Goal: Task Accomplishment & Management: Manage account settings

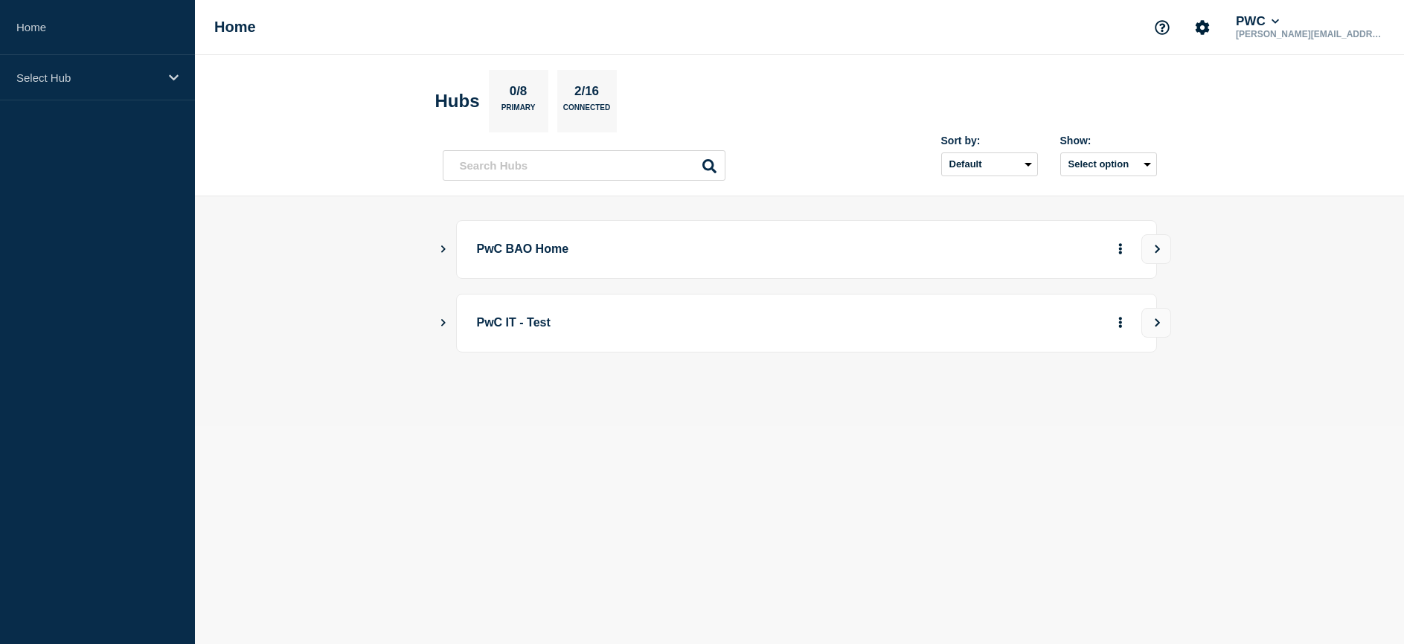
click at [541, 246] on p "PwC BAO Home" at bounding box center [683, 250] width 412 height 28
click at [444, 248] on icon "Show Connected Hubs" at bounding box center [443, 249] width 4 height 7
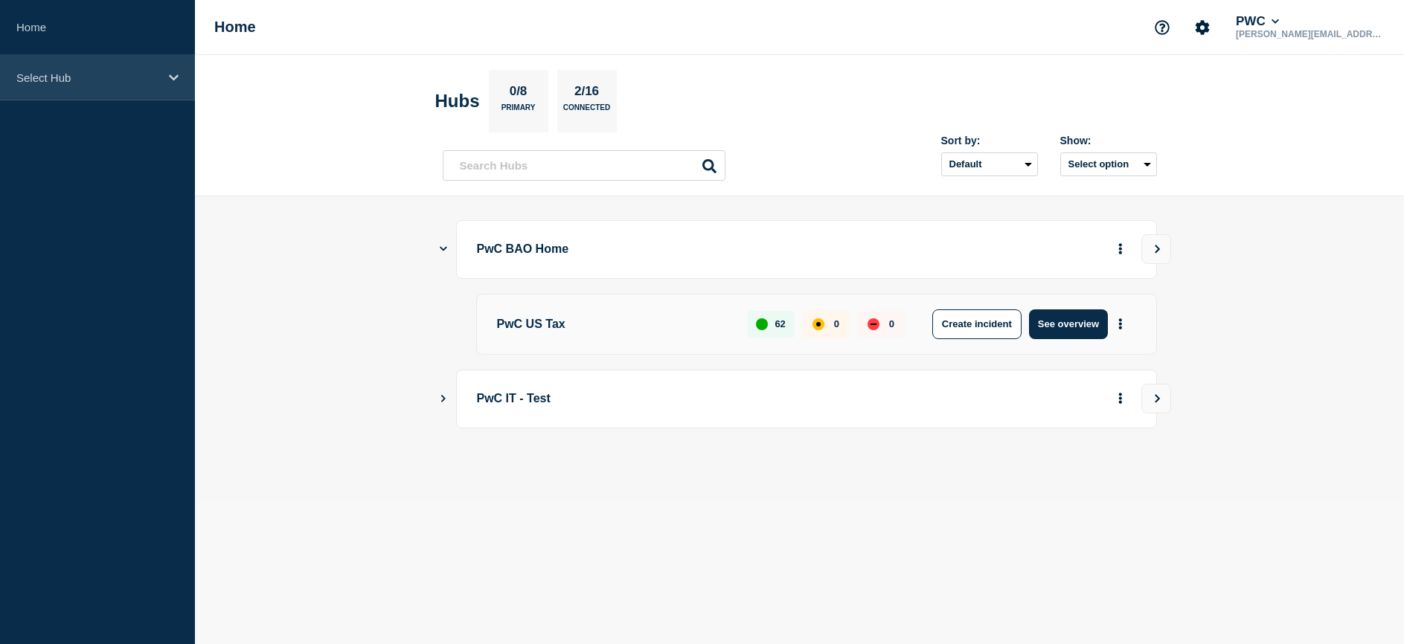
click at [83, 74] on p "Select Hub" at bounding box center [87, 77] width 143 height 13
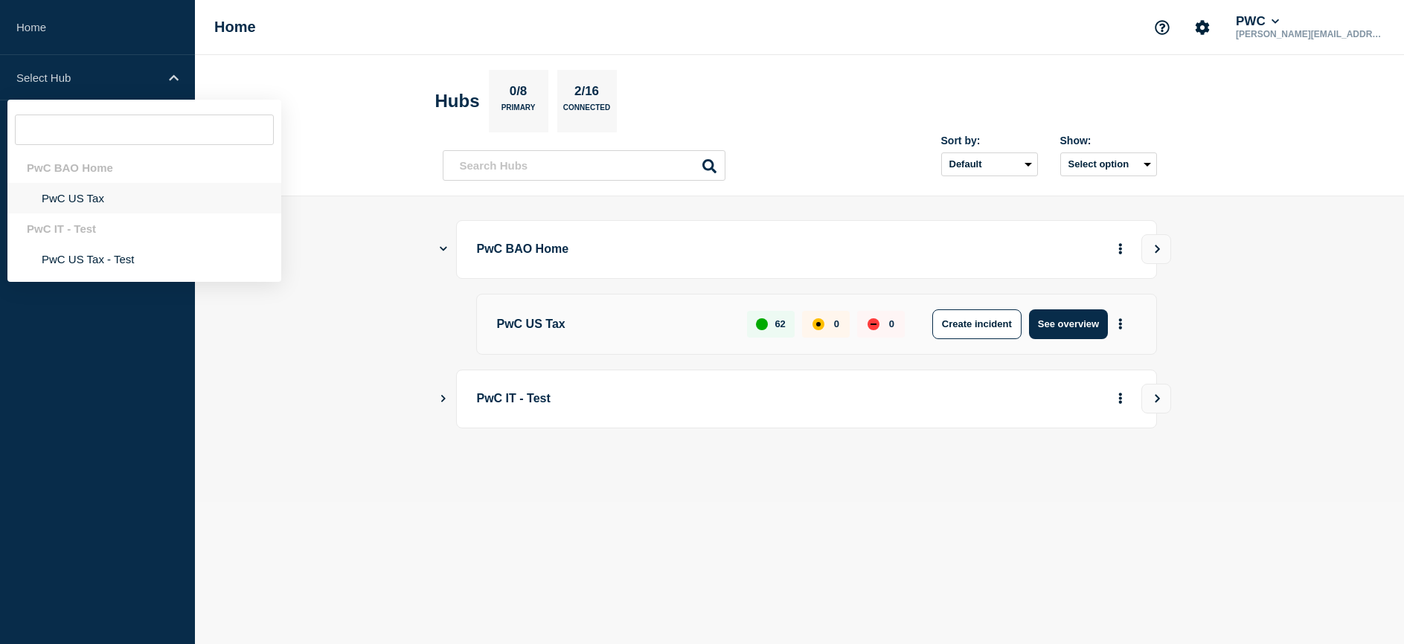
click at [60, 199] on li "PwC US Tax" at bounding box center [144, 198] width 274 height 31
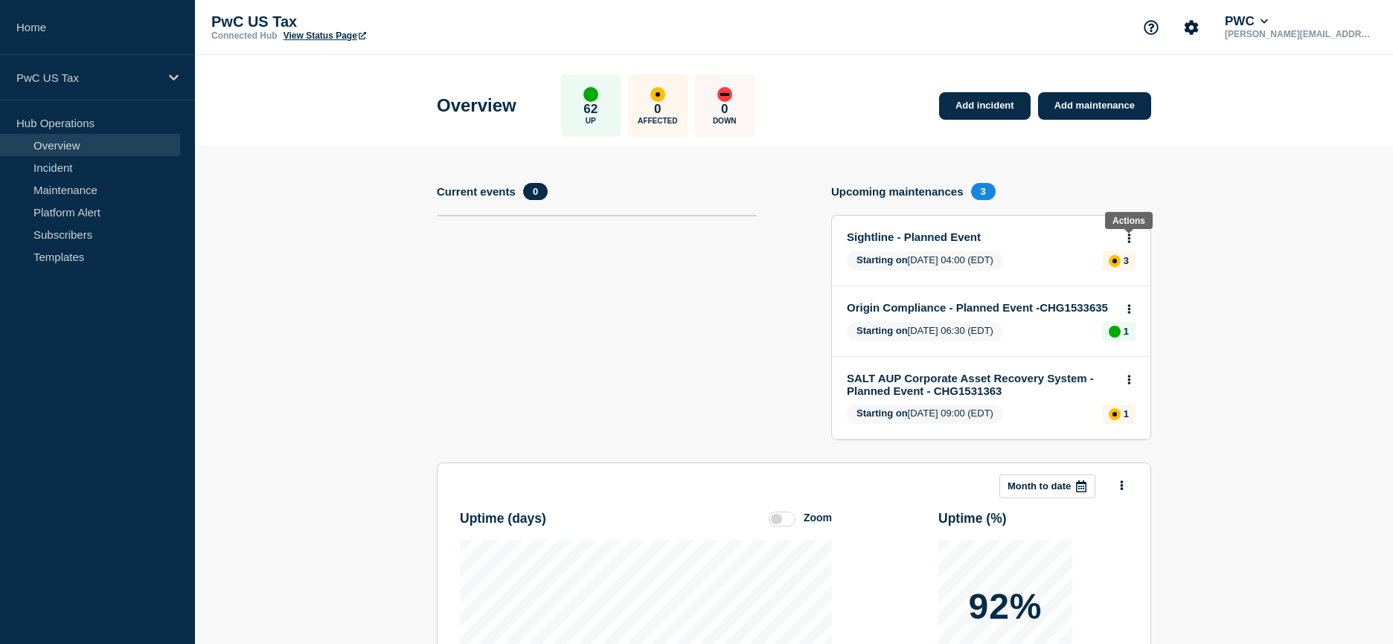
click at [1129, 238] on icon at bounding box center [1129, 239] width 3 height 10
click at [1145, 290] on link "Edit maintenance" at bounding box center [1126, 294] width 80 height 12
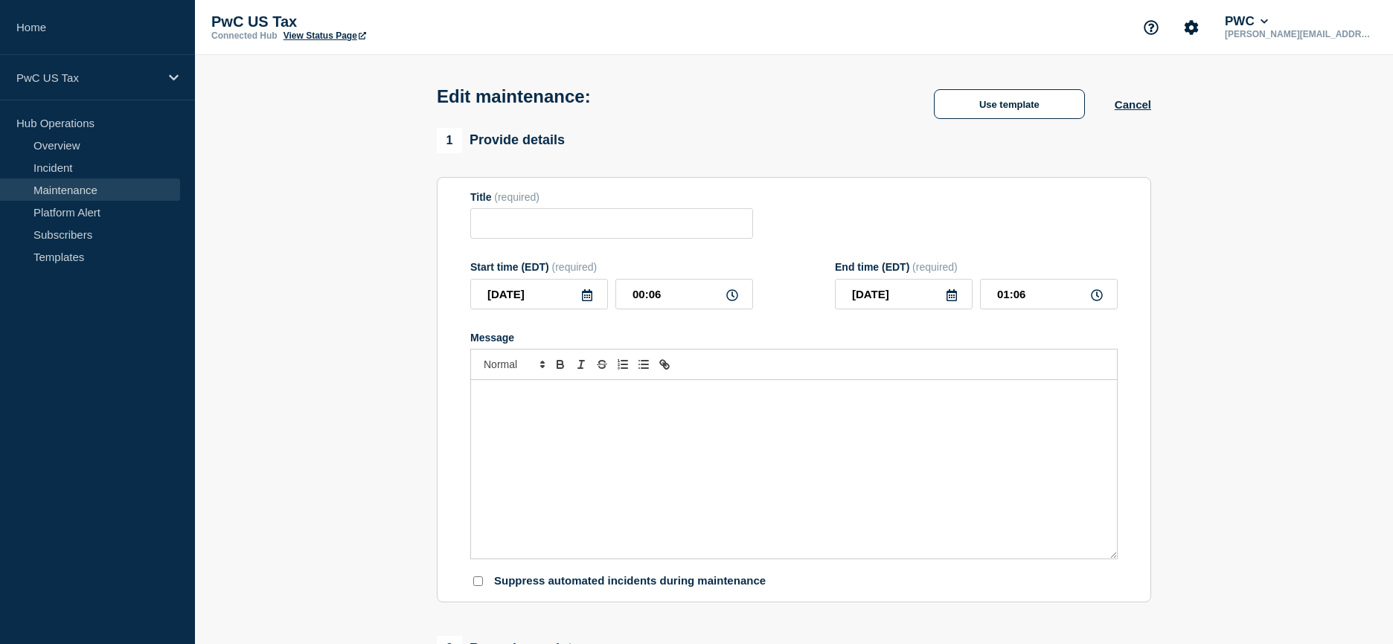
type input "Sightline - Planned Event"
type input "04:00"
type input "14:00"
checkbox input "false"
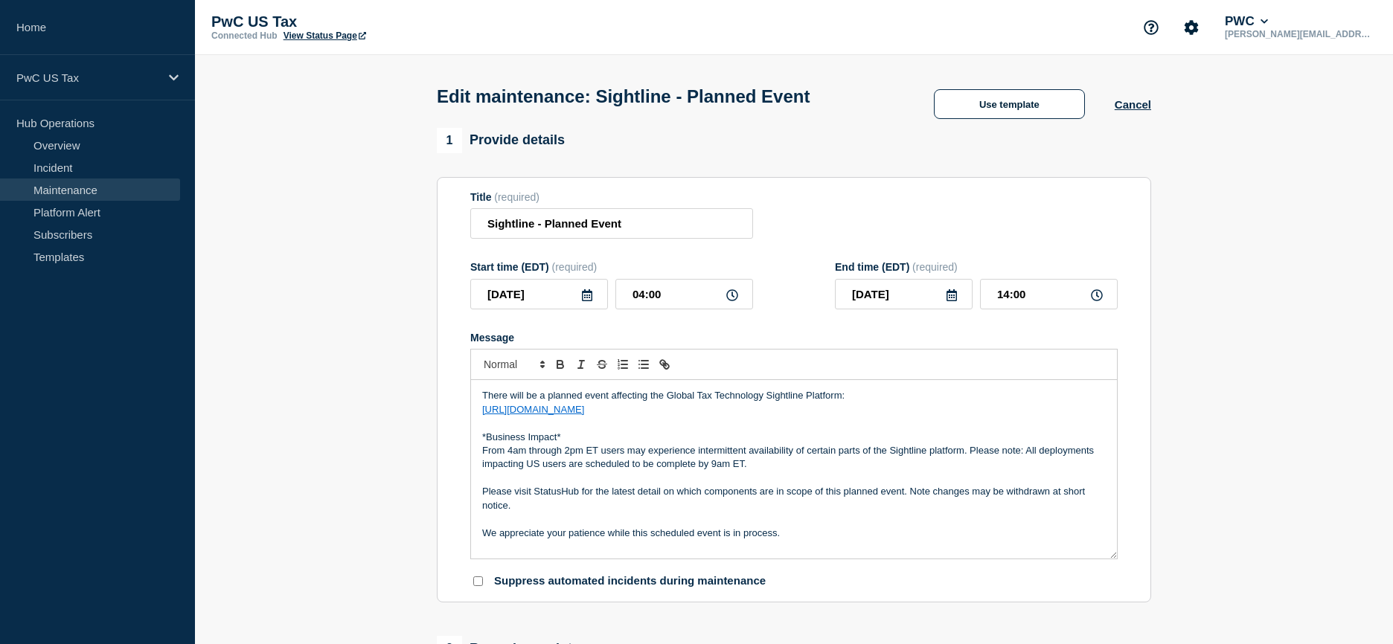
click at [84, 182] on link "Maintenance" at bounding box center [90, 190] width 180 height 22
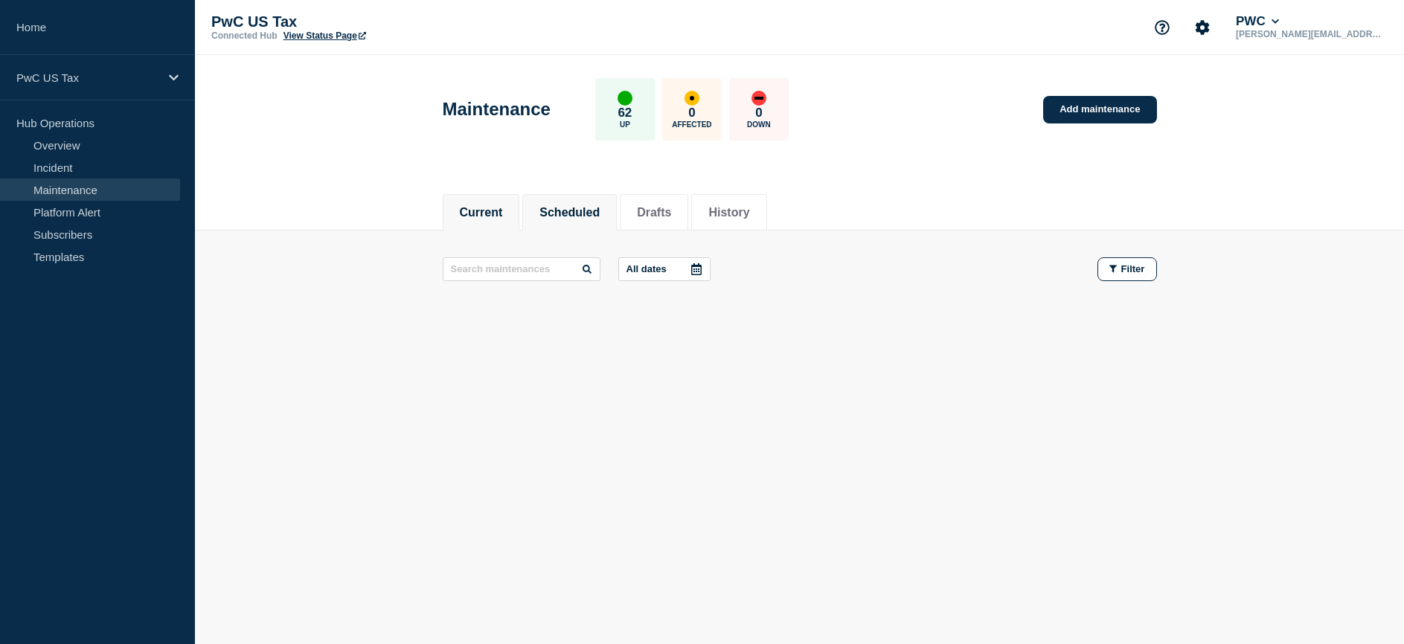
click at [560, 214] on button "Scheduled" at bounding box center [569, 212] width 60 height 13
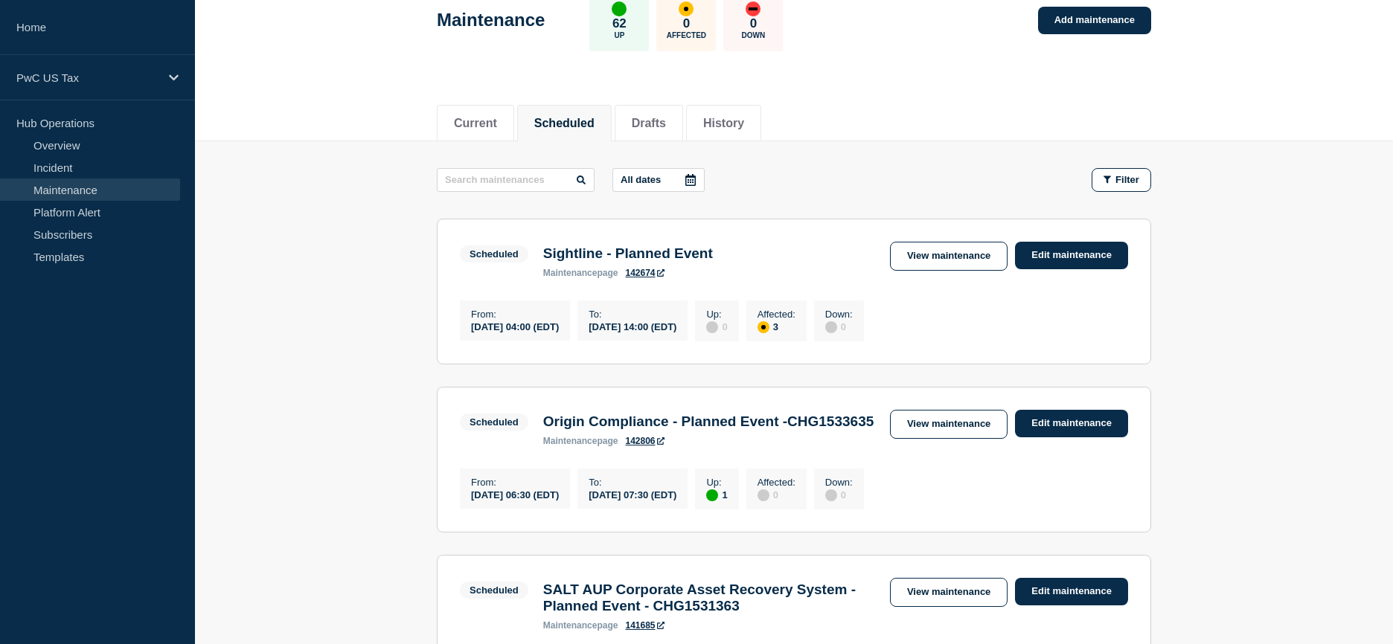
scroll to position [36, 0]
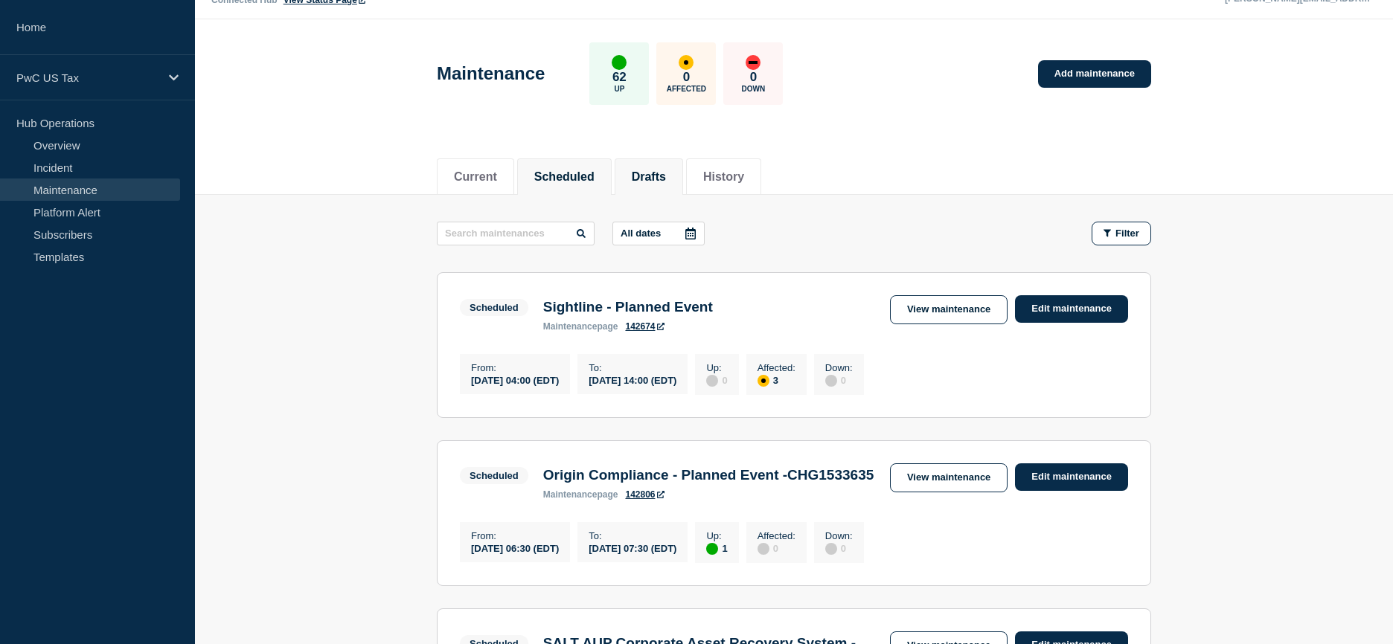
click at [641, 177] on li "Drafts" at bounding box center [649, 176] width 68 height 36
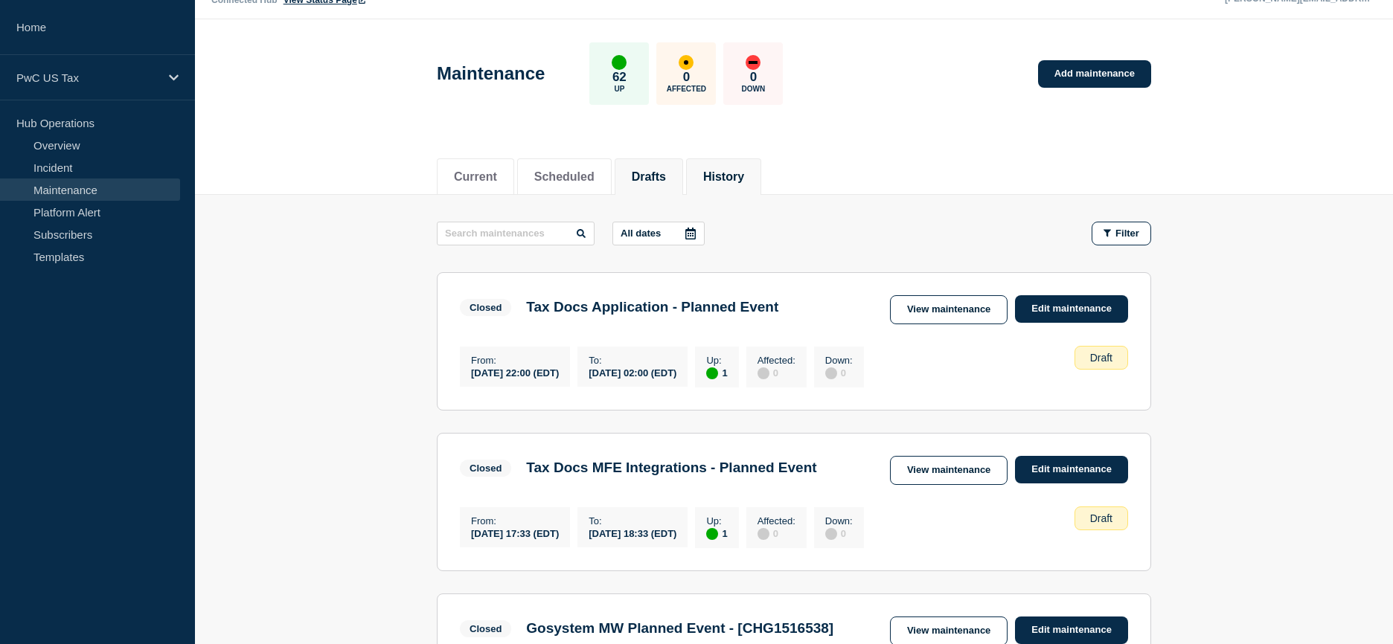
click at [734, 179] on button "History" at bounding box center [723, 176] width 41 height 13
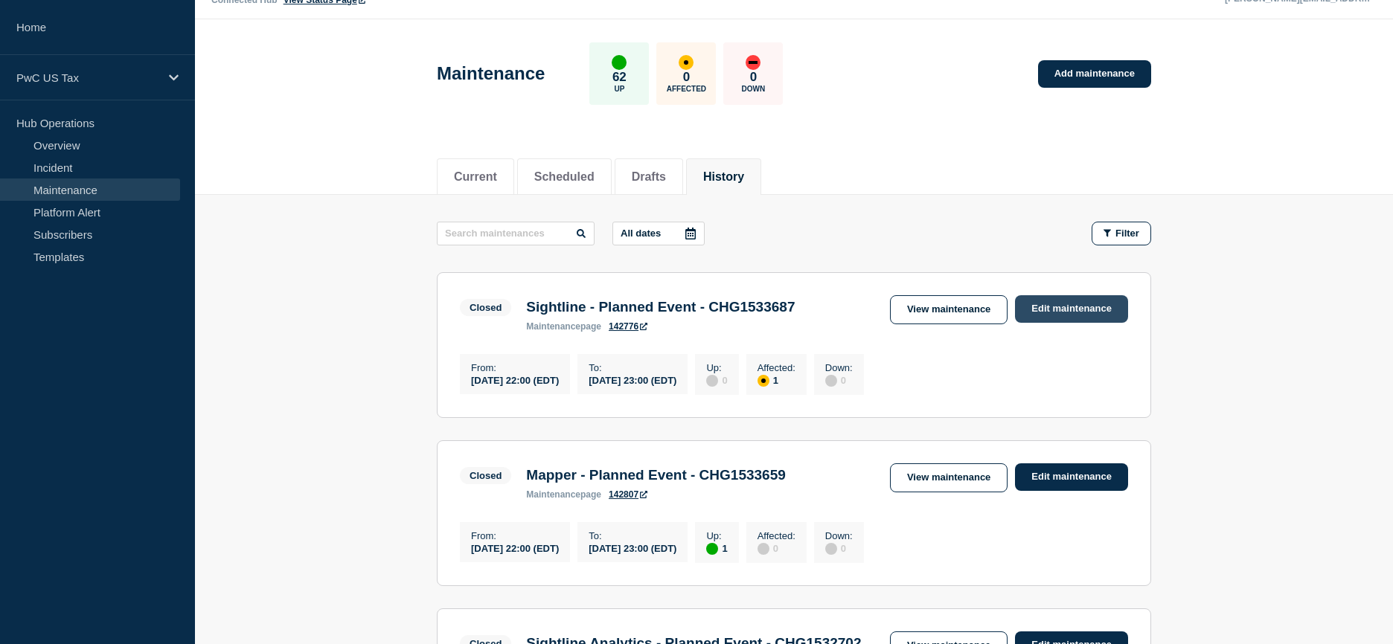
click at [1063, 315] on link "Edit maintenance" at bounding box center [1071, 309] width 113 height 28
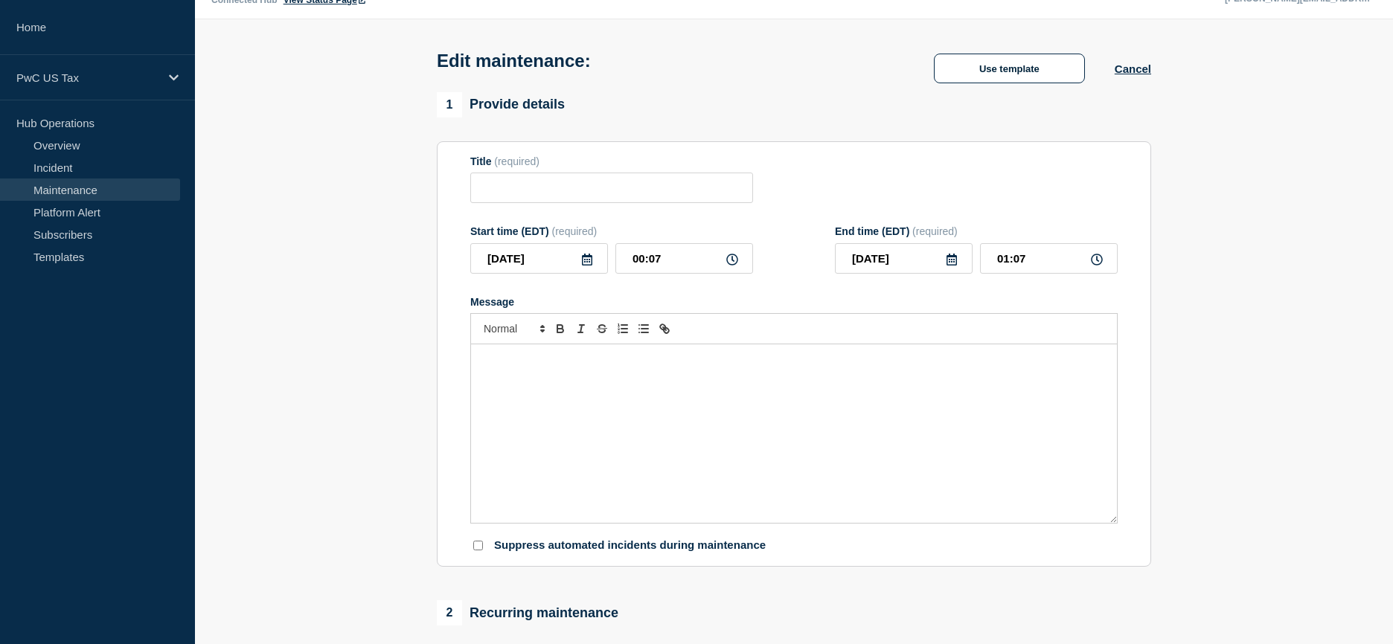
type input "Sightline - Planned Event - CHG1533687"
type input "[DATE]"
type input "22:00"
type input "[DATE]"
type input "23:00"
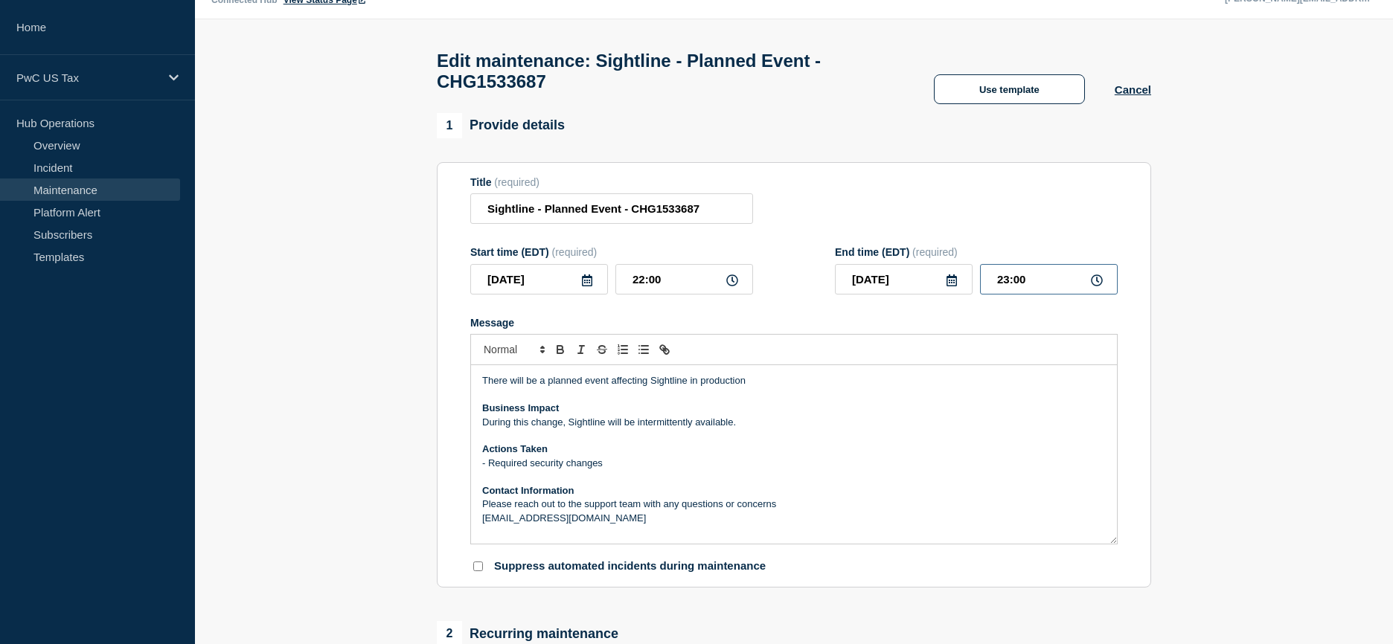
click at [1045, 289] on input "23:00" at bounding box center [1049, 279] width 138 height 31
drag, startPoint x: 1045, startPoint y: 289, endPoint x: 979, endPoint y: 286, distance: 65.6
click at [979, 286] on div "[DATE] 23:00" at bounding box center [976, 279] width 283 height 31
click at [948, 286] on icon at bounding box center [952, 281] width 12 height 12
click at [1007, 420] on div "20" at bounding box center [1004, 423] width 21 height 21
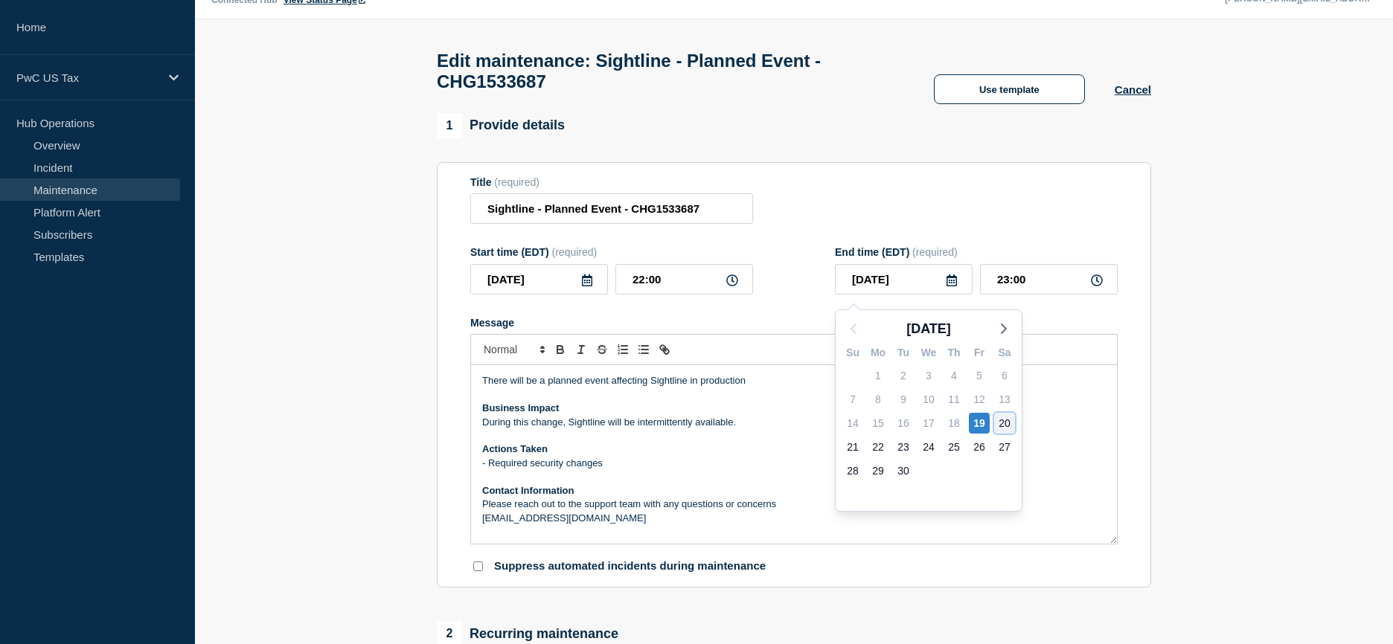
type input "[DATE]"
drag, startPoint x: 1044, startPoint y: 286, endPoint x: 944, endPoint y: 283, distance: 100.5
click at [944, 283] on div "[DATE] 23:00" at bounding box center [976, 279] width 283 height 31
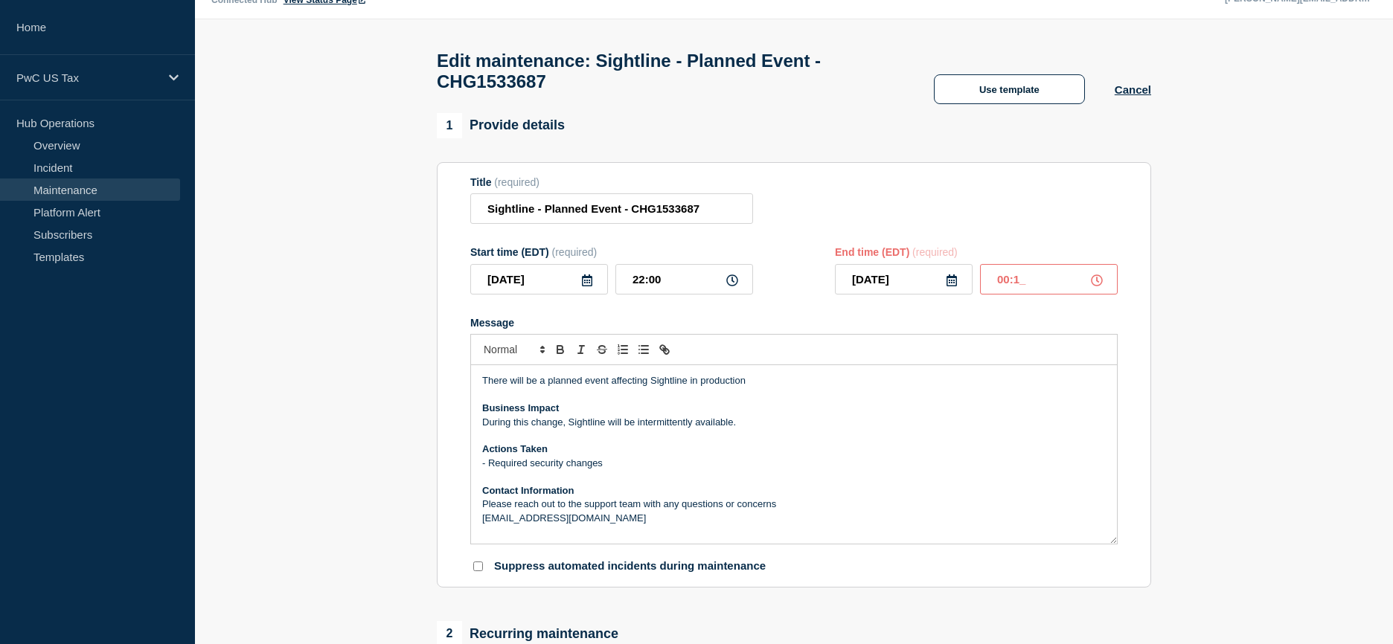
type input "00:10"
click at [622, 217] on input "Sightline - Planned Event - CHG1533687" at bounding box center [611, 208] width 283 height 31
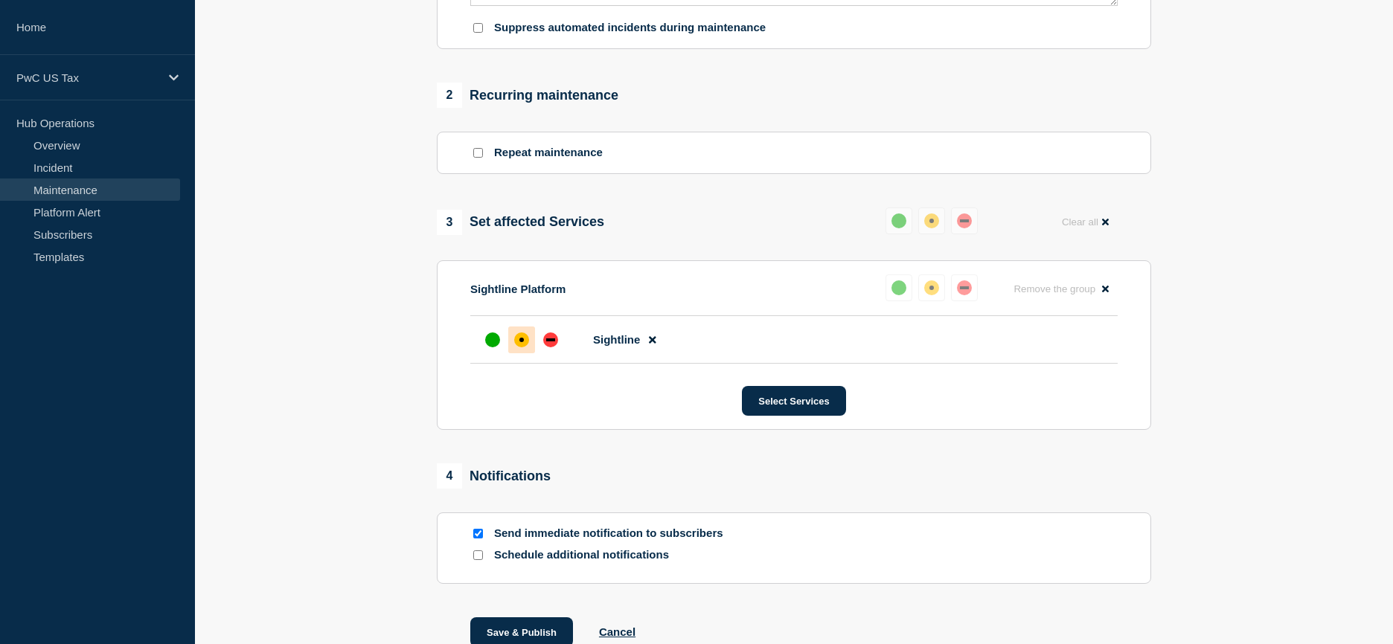
scroll to position [682, 0]
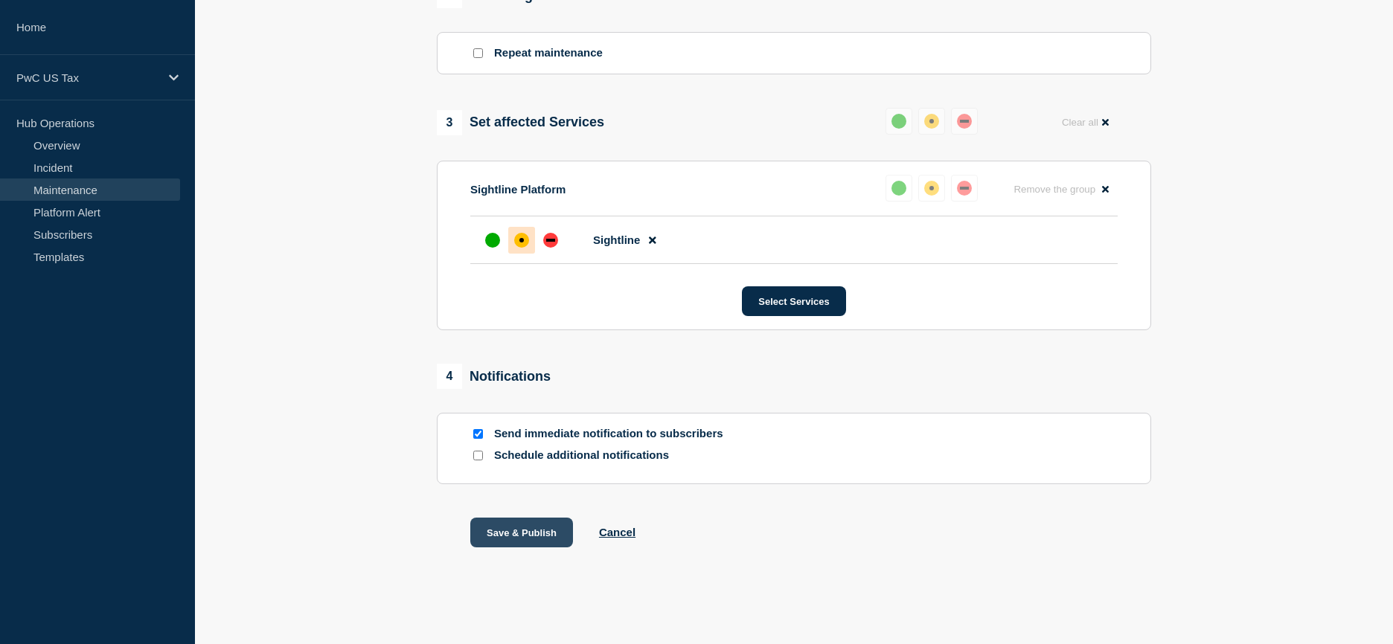
type input "Sightline - Planned Event - Completed - CHG1533687"
click at [537, 532] on button "Save & Publish" at bounding box center [521, 533] width 103 height 30
